Goal: Check status: Check status

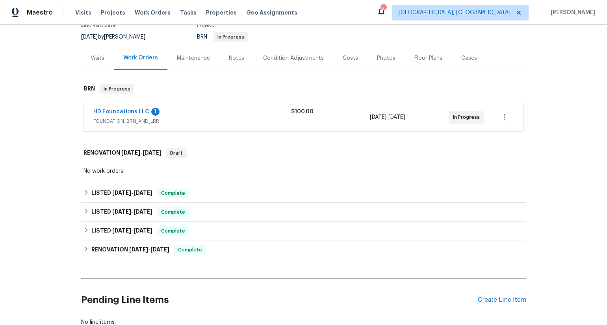
scroll to position [87, 0]
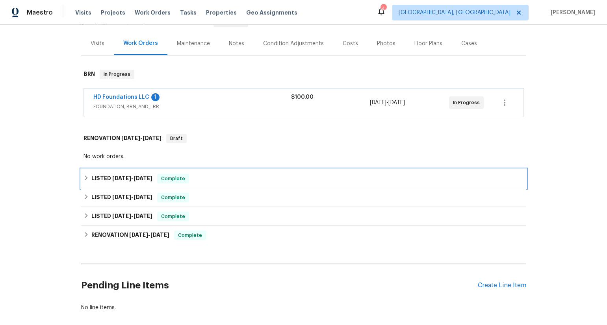
click at [135, 180] on span "8/14/25 - 8/19/25" at bounding box center [132, 179] width 40 height 6
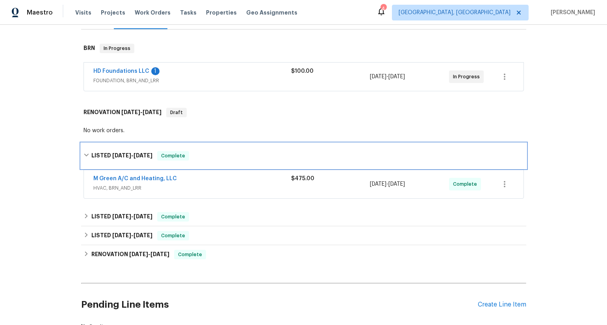
scroll to position [120, 0]
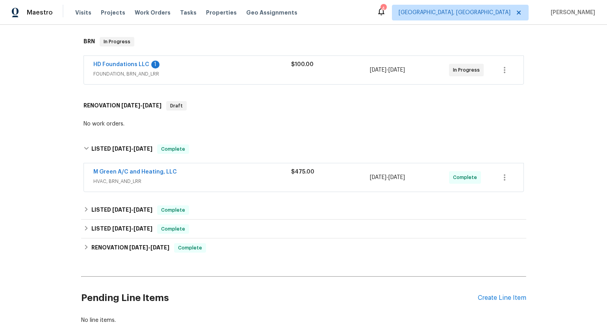
click at [141, 168] on span "M Green A/C and Heating, LLC" at bounding box center [134, 172] width 83 height 8
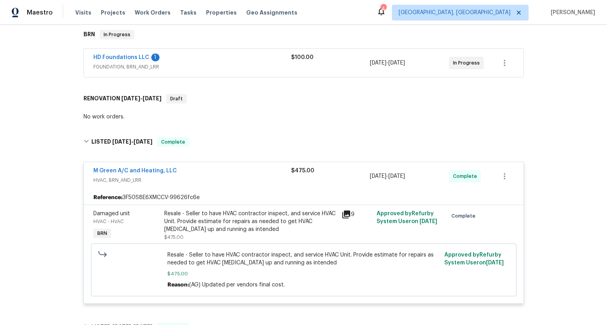
scroll to position [131, 0]
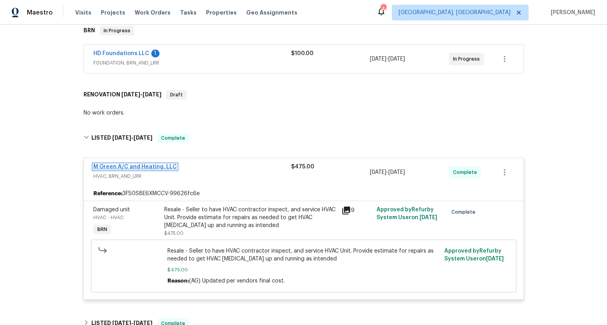
click at [144, 166] on link "M Green A/C and Heating, LLC" at bounding box center [134, 167] width 83 height 6
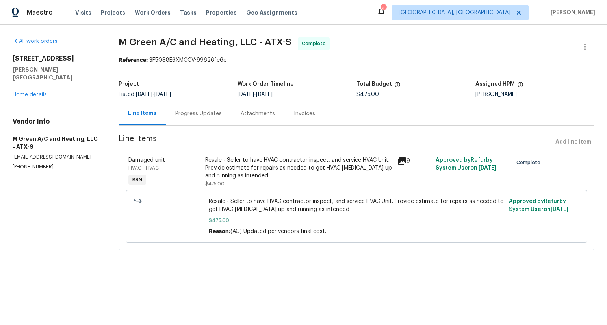
click at [405, 164] on icon at bounding box center [401, 160] width 9 height 9
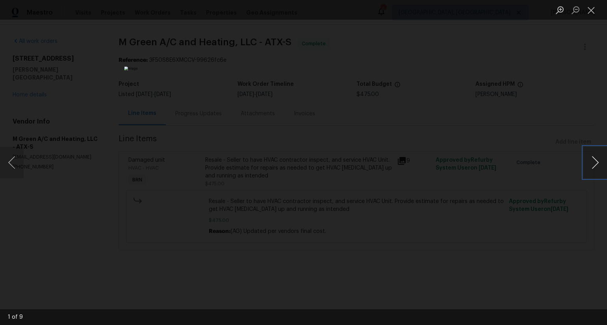
click at [594, 161] on button "Next image" at bounding box center [595, 162] width 24 height 31
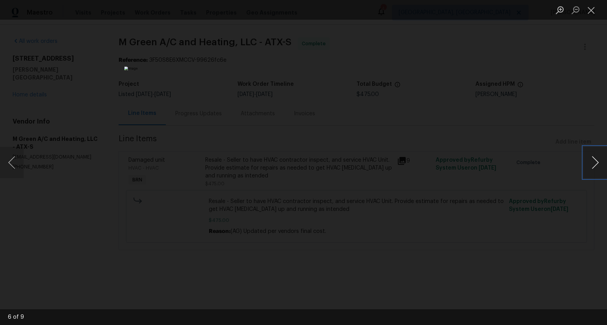
click at [594, 161] on button "Next image" at bounding box center [595, 162] width 24 height 31
click at [592, 11] on button "Close lightbox" at bounding box center [591, 10] width 16 height 14
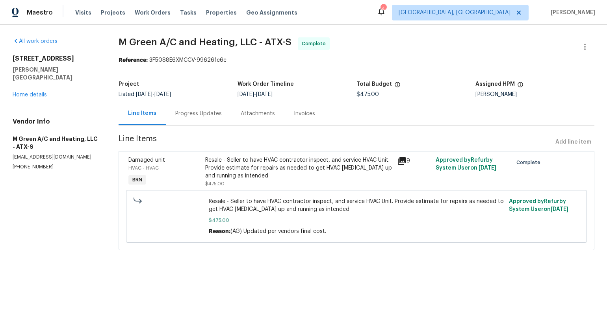
click at [302, 115] on div "Invoices" at bounding box center [304, 114] width 21 height 8
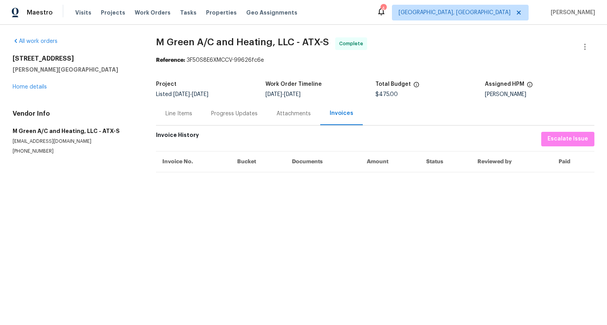
click at [187, 113] on div "Line Items" at bounding box center [178, 114] width 27 height 8
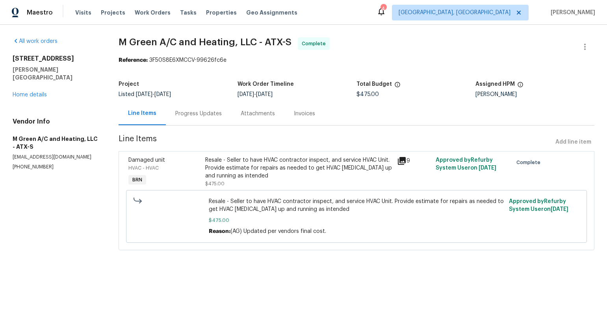
click at [203, 116] on div "Progress Updates" at bounding box center [198, 114] width 46 height 8
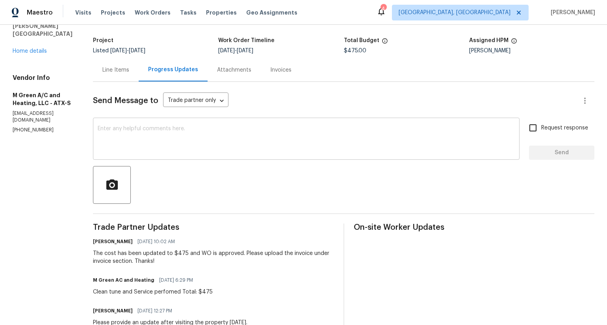
scroll to position [33, 0]
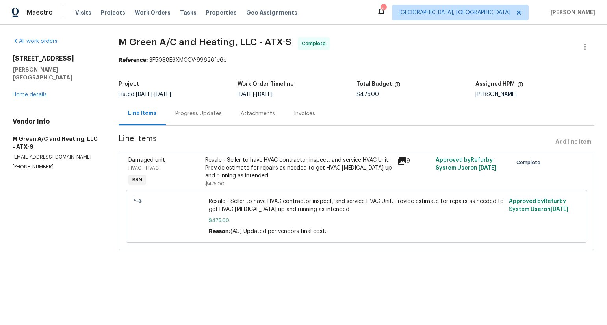
click at [250, 110] on div "Attachments" at bounding box center [258, 114] width 34 height 8
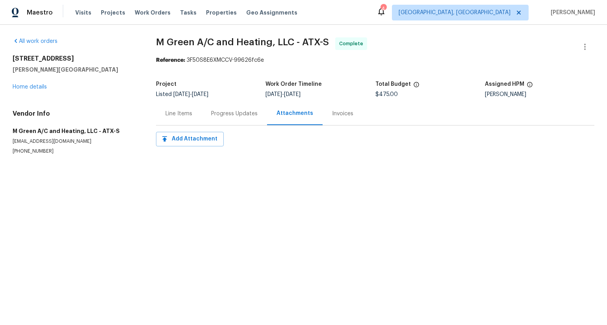
click at [344, 115] on div "Invoices" at bounding box center [342, 114] width 21 height 8
click at [236, 113] on div "Progress Updates" at bounding box center [234, 114] width 46 height 8
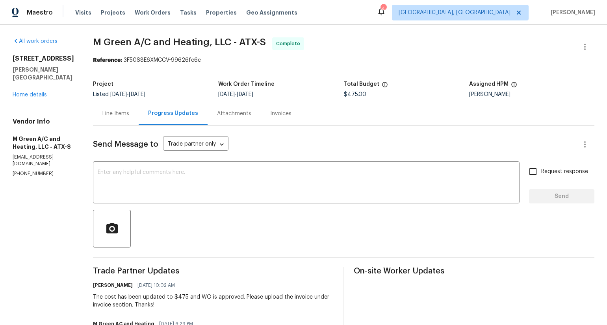
click at [177, 115] on div "Progress Updates" at bounding box center [173, 113] width 50 height 8
click at [129, 113] on div "Line Items" at bounding box center [115, 114] width 27 height 8
